Goal: Task Accomplishment & Management: Manage account settings

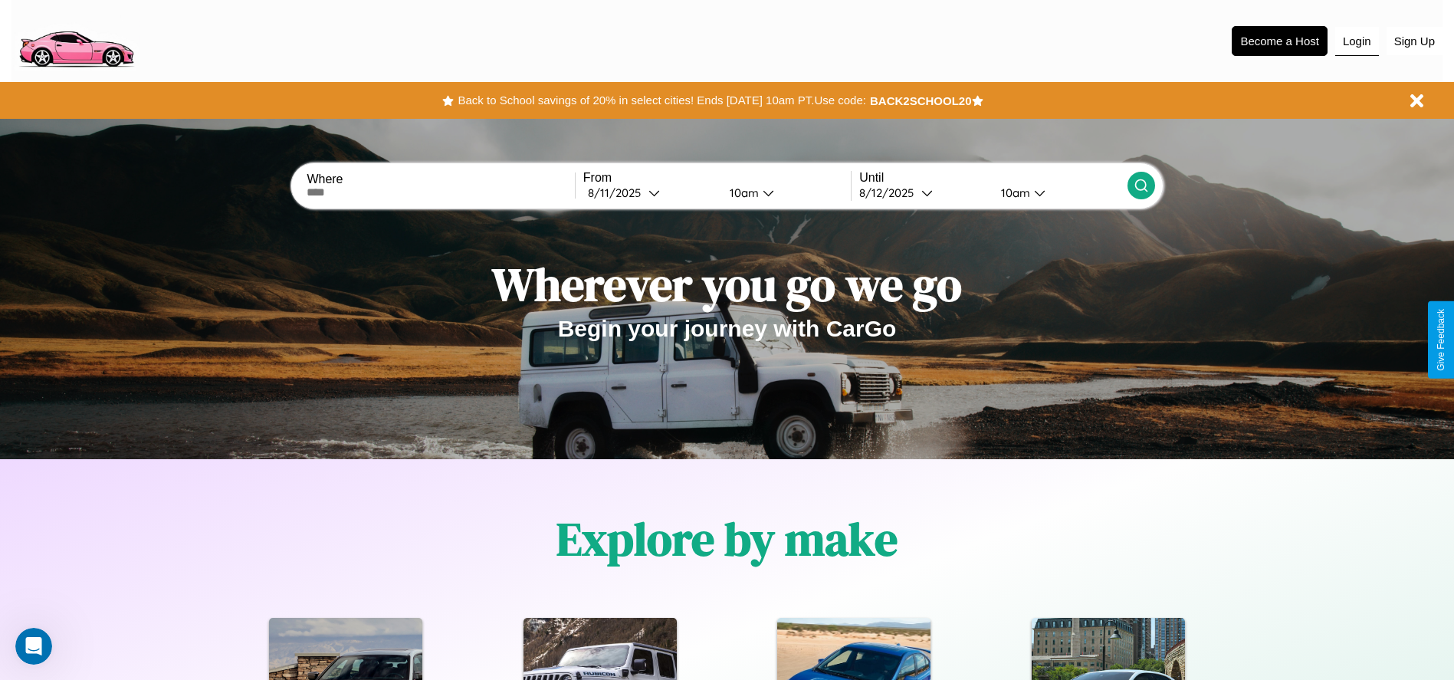
click at [1356, 41] on button "Login" at bounding box center [1357, 41] width 44 height 29
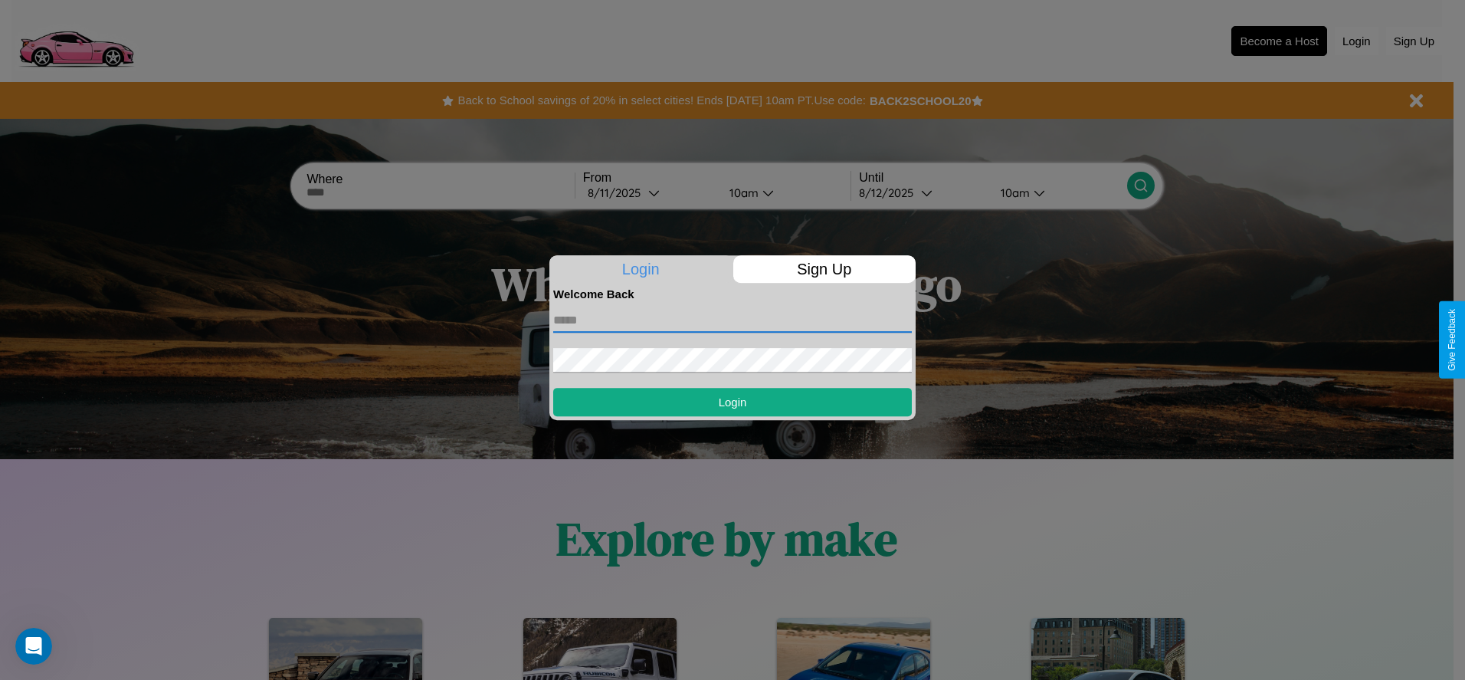
click at [733, 320] on input "text" at bounding box center [732, 320] width 359 height 25
type input "**********"
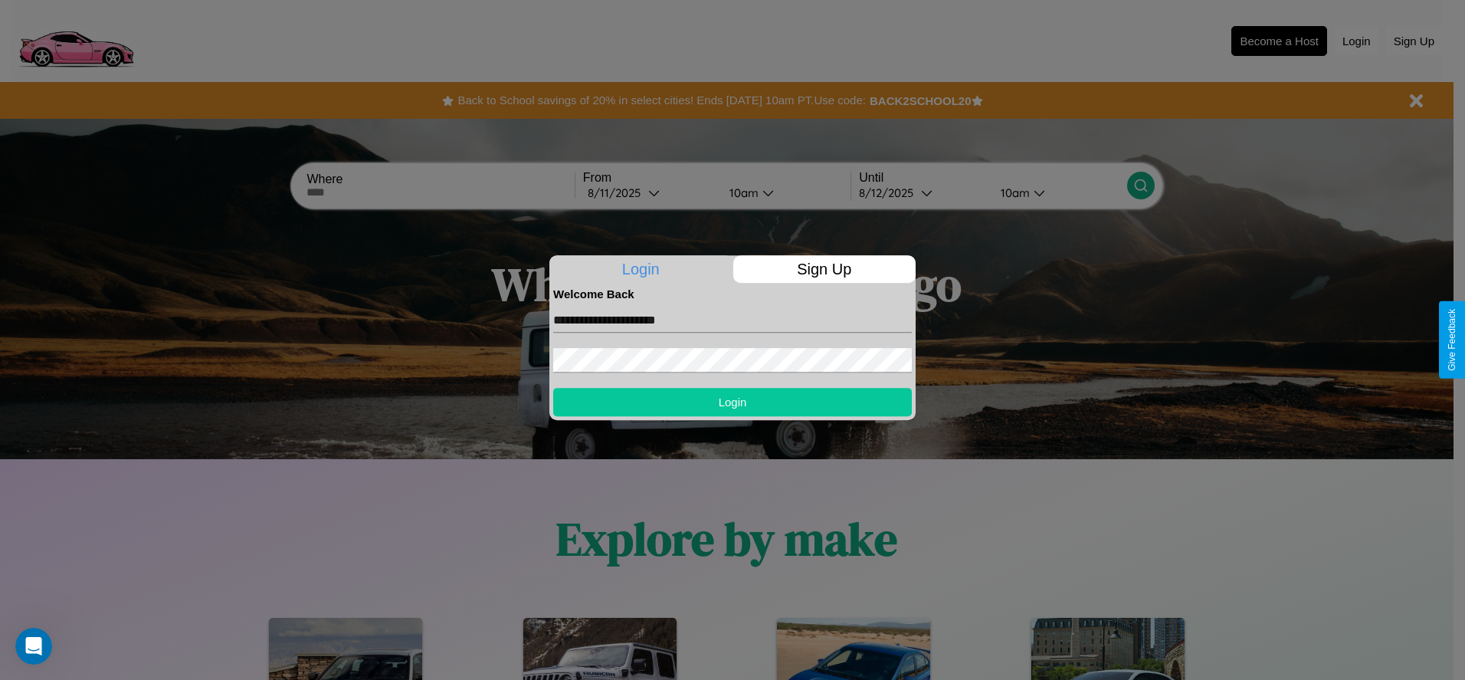
click at [733, 402] on button "Login" at bounding box center [732, 402] width 359 height 28
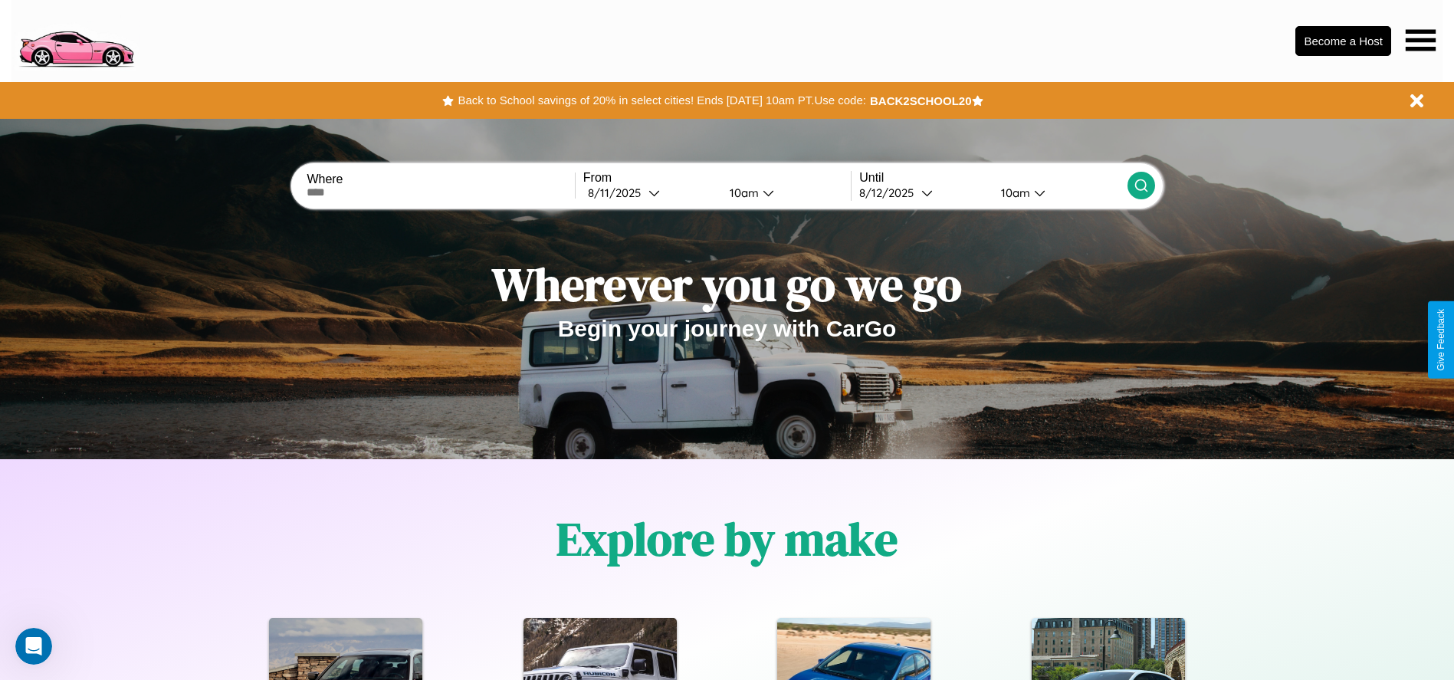
click at [1420, 40] on icon at bounding box center [1420, 39] width 30 height 21
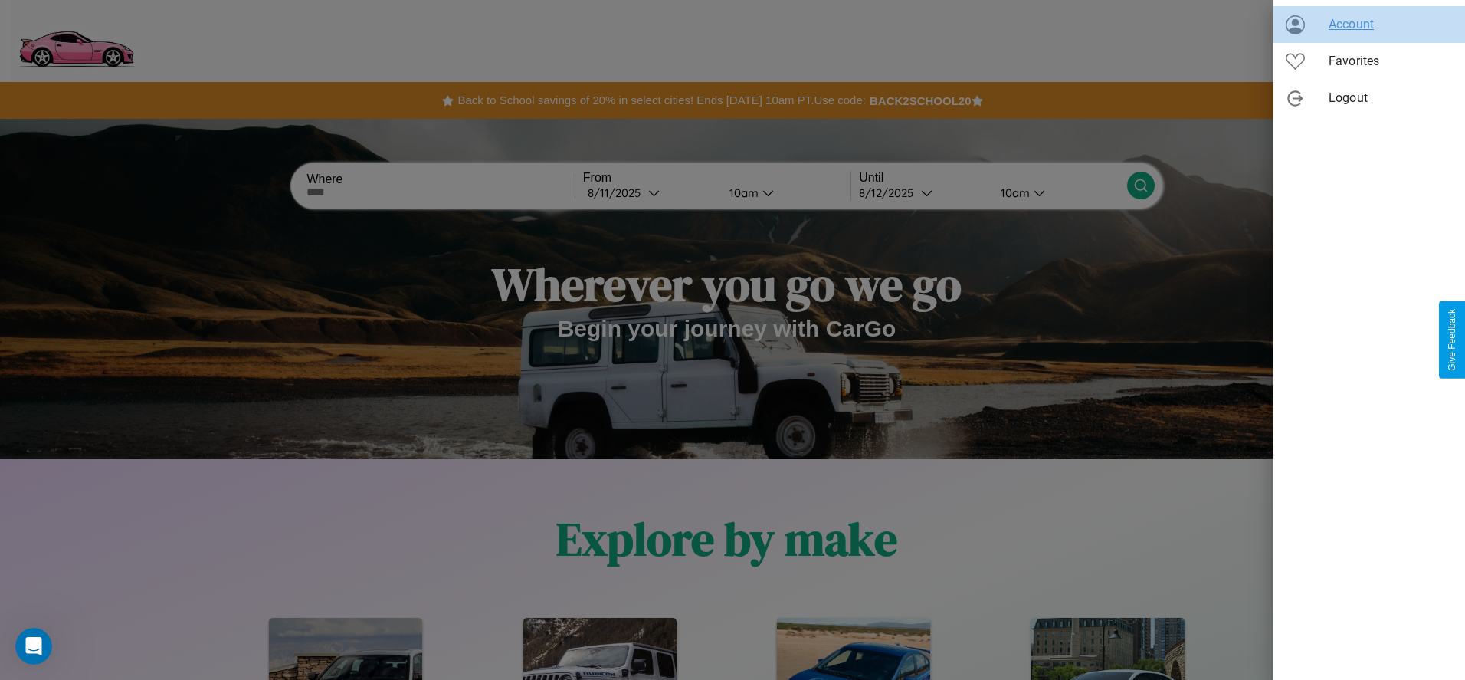
click at [1369, 25] on span "Account" at bounding box center [1391, 24] width 124 height 18
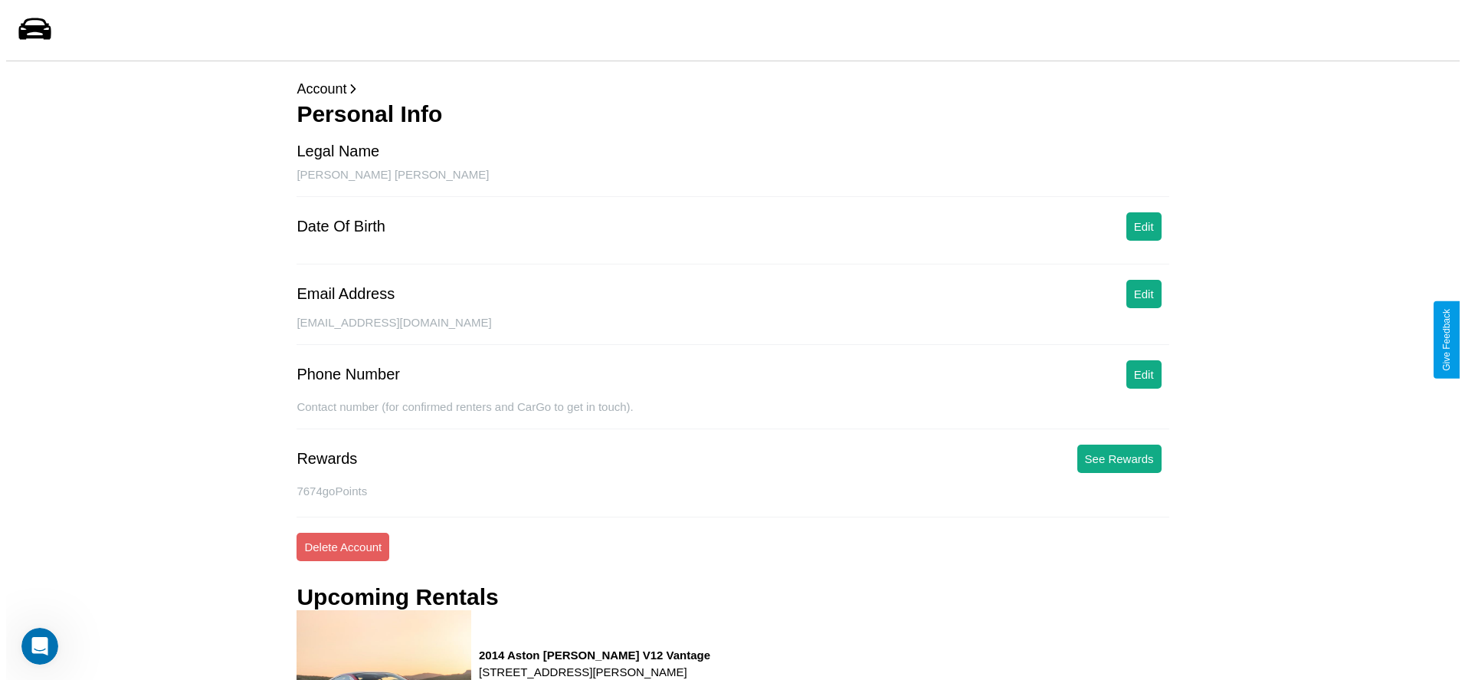
scroll to position [207, 0]
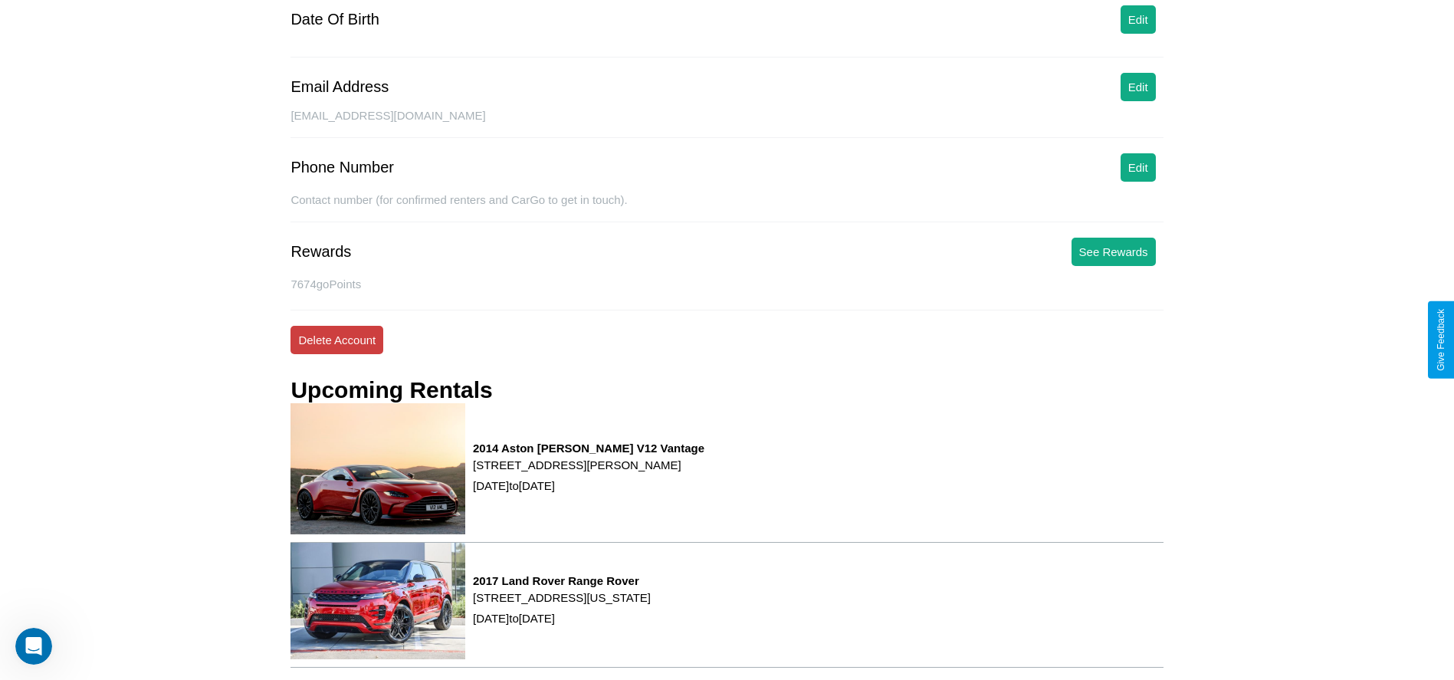
click at [336, 339] on button "Delete Account" at bounding box center [336, 340] width 93 height 28
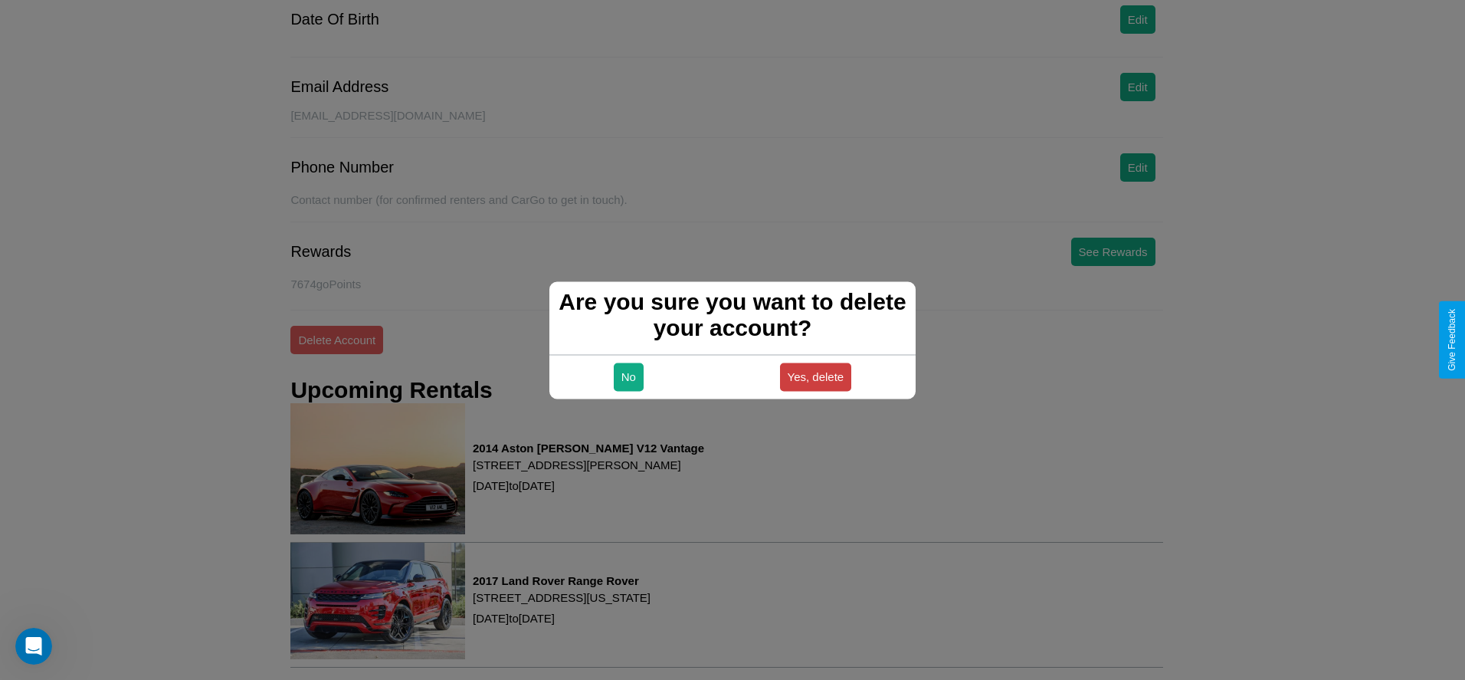
click at [815, 376] on button "Yes, delete" at bounding box center [816, 376] width 72 height 28
